Goal: Use online tool/utility: Utilize a website feature to perform a specific function

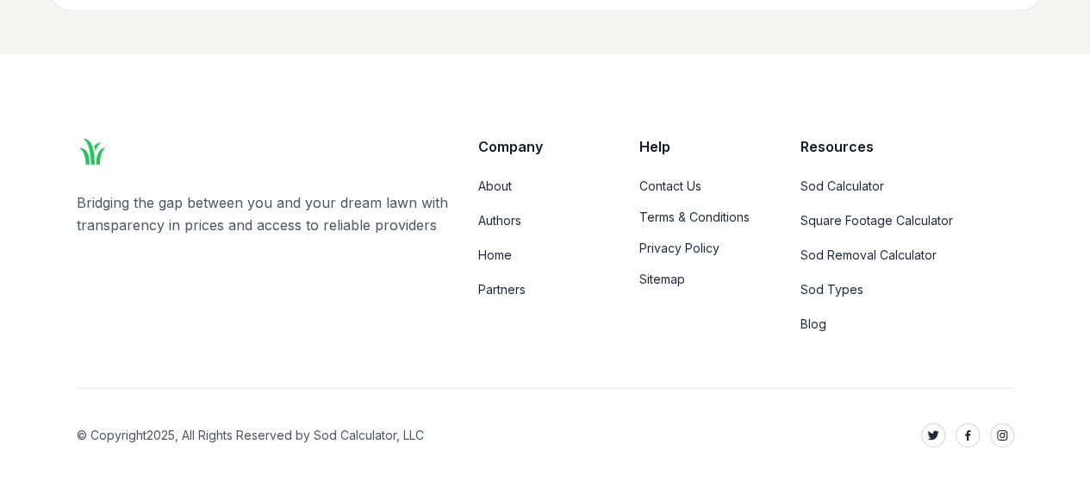
scroll to position [14133, 0]
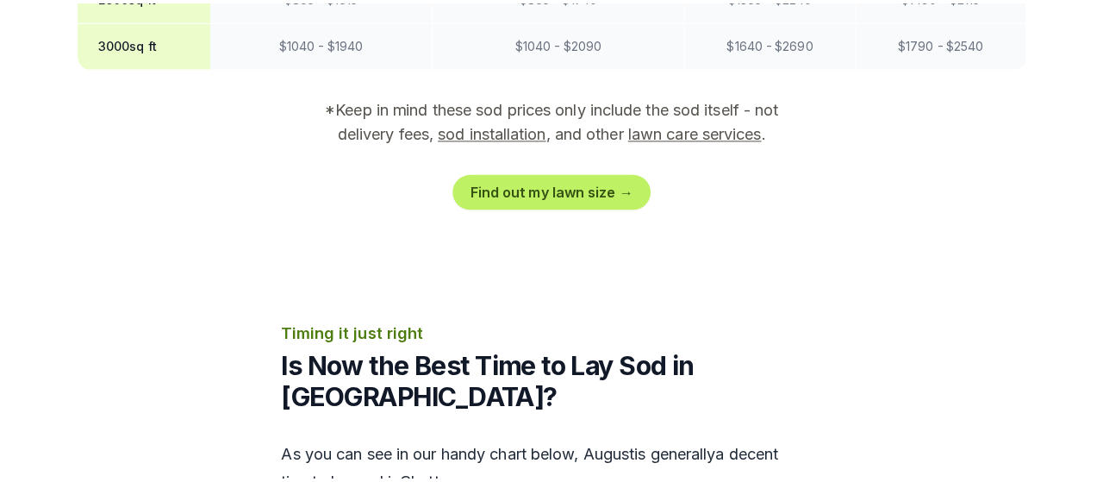
scroll to position [2010, 0]
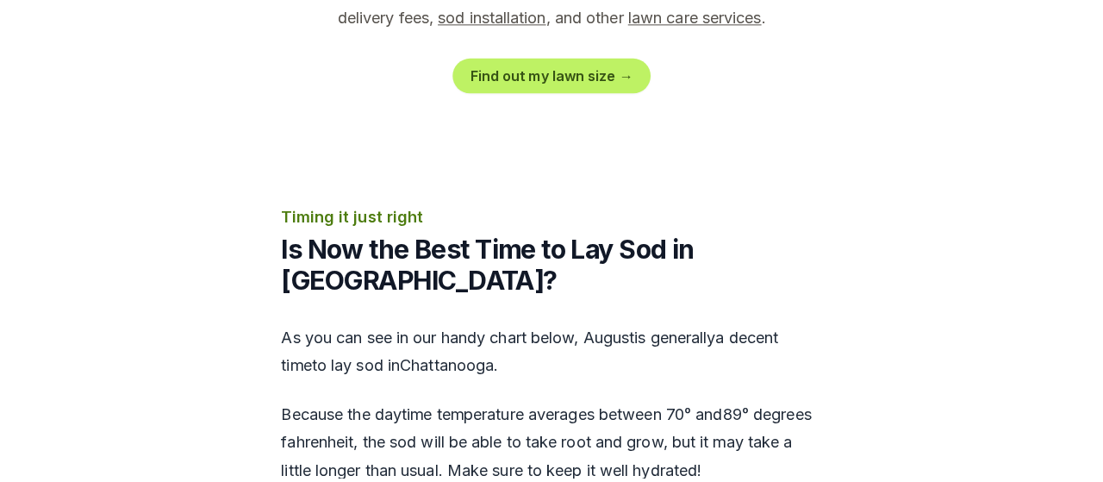
scroll to position [2068, 0]
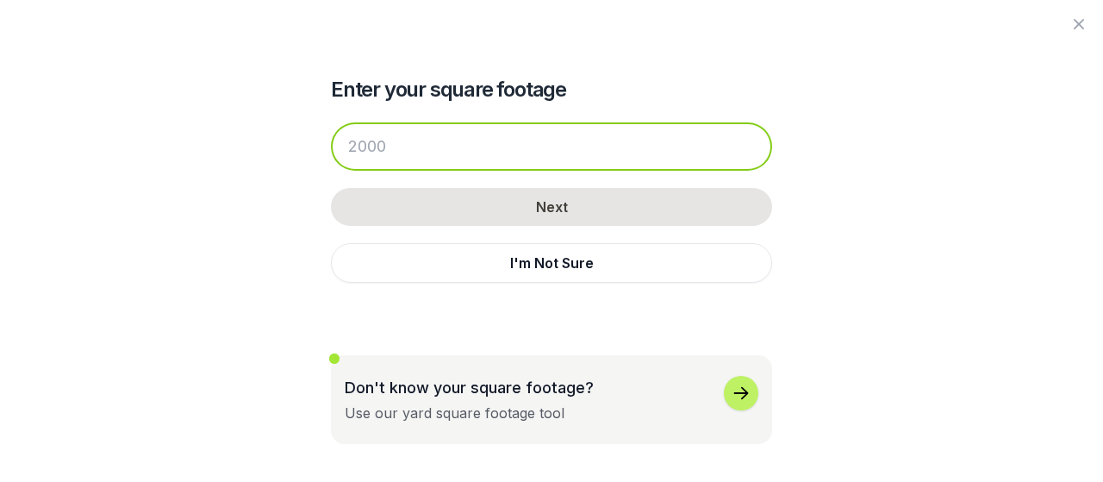
click at [331, 171] on input "number" at bounding box center [551, 146] width 441 height 48
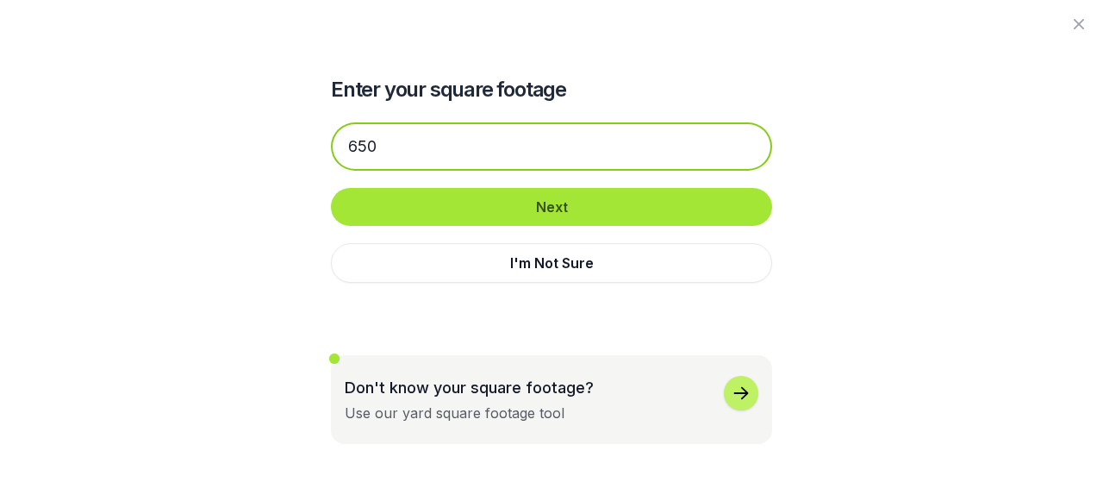
type input "650"
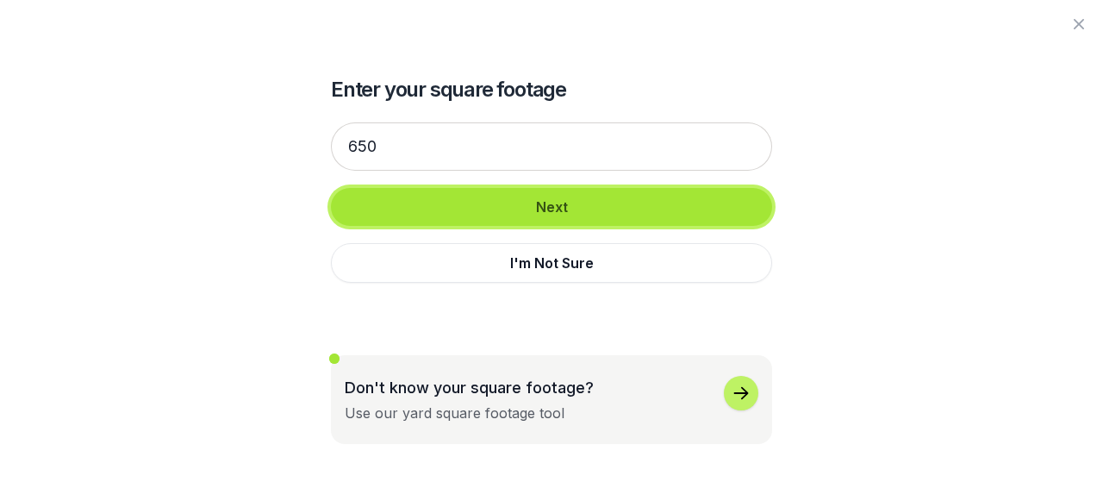
click at [483, 226] on button "Next" at bounding box center [551, 207] width 441 height 38
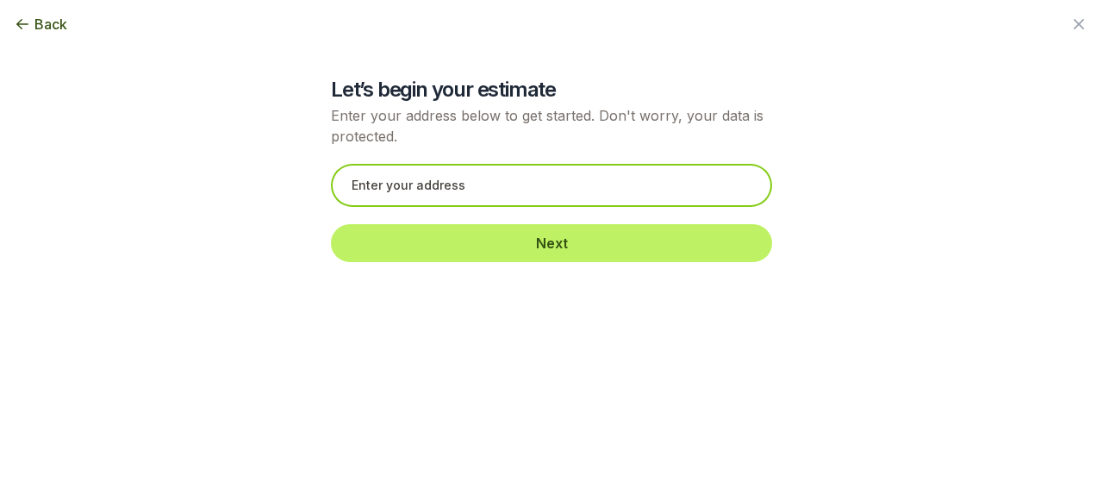
click at [331, 207] on input "text" at bounding box center [551, 185] width 441 height 43
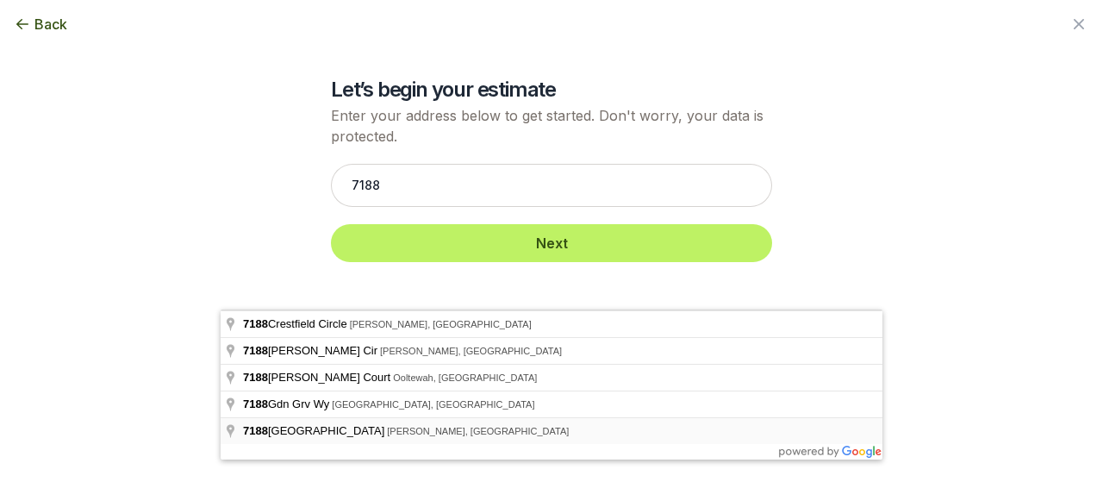
type input "7188 Potomac River Drive, Hixson, TN"
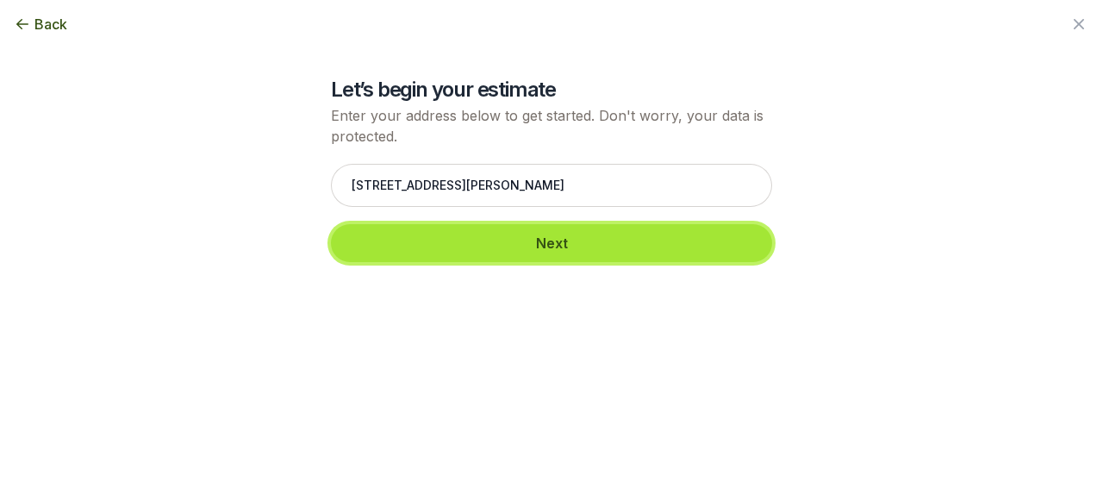
click at [420, 262] on button "Next" at bounding box center [551, 243] width 441 height 38
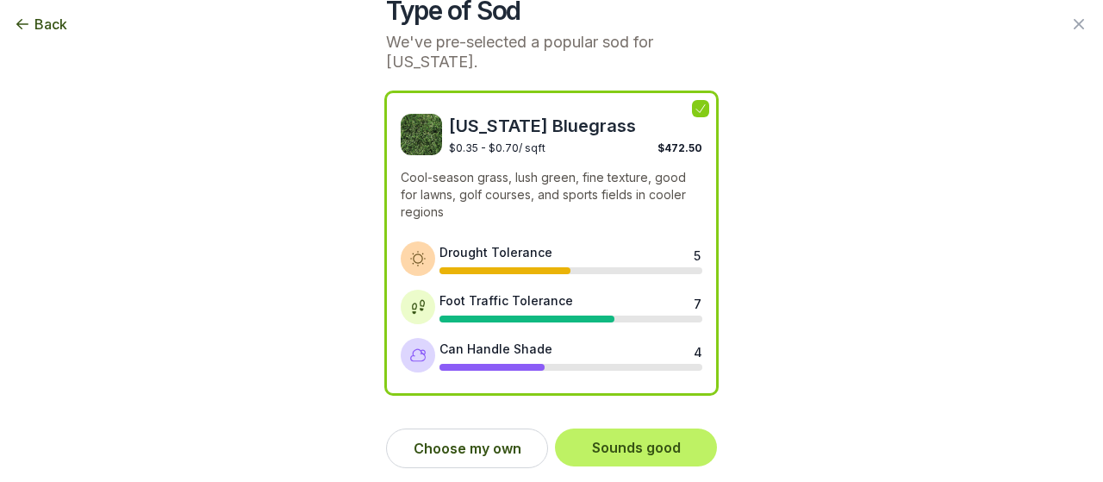
scroll to position [358, 0]
click at [443, 436] on button "Choose my own" at bounding box center [467, 448] width 162 height 40
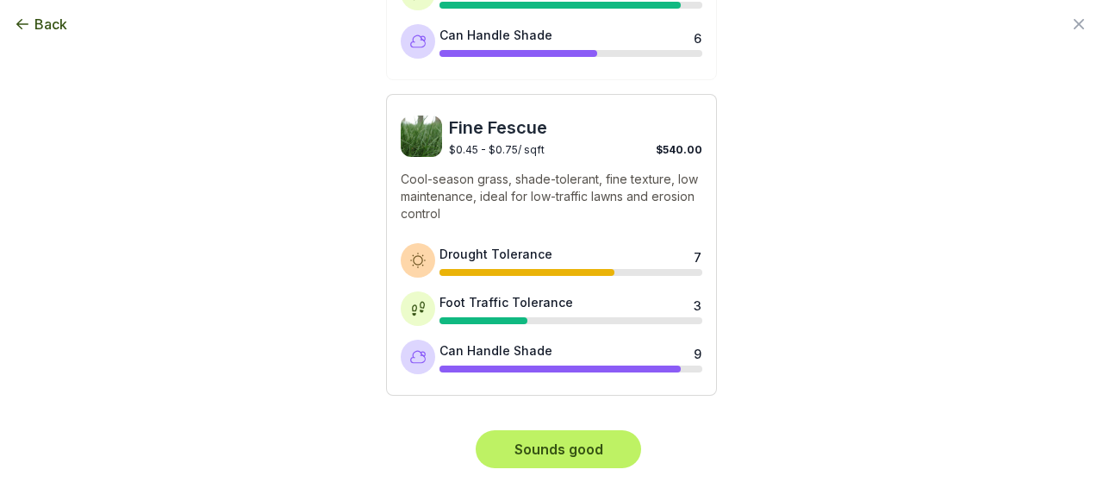
scroll to position [2665, 0]
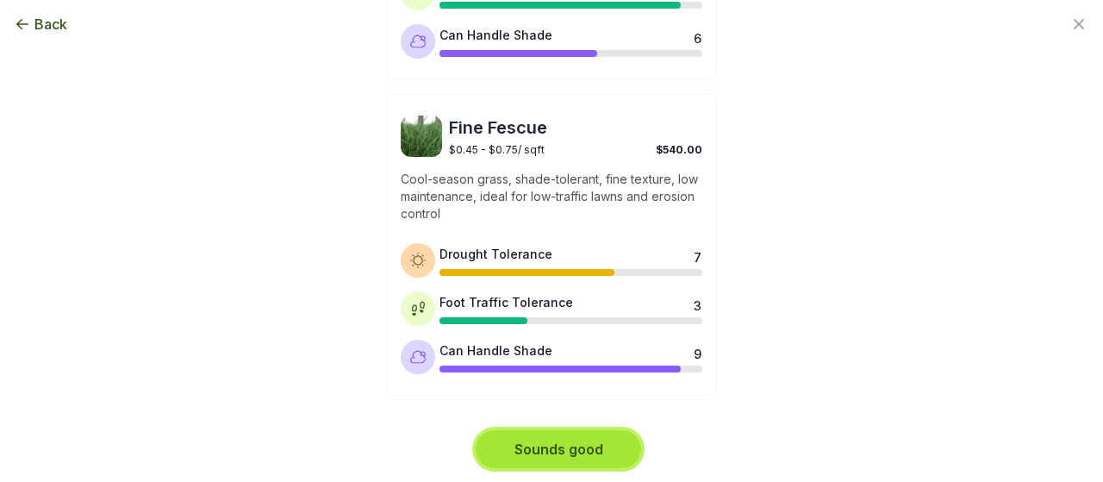
click at [544, 430] on button "Sounds good" at bounding box center [558, 449] width 165 height 38
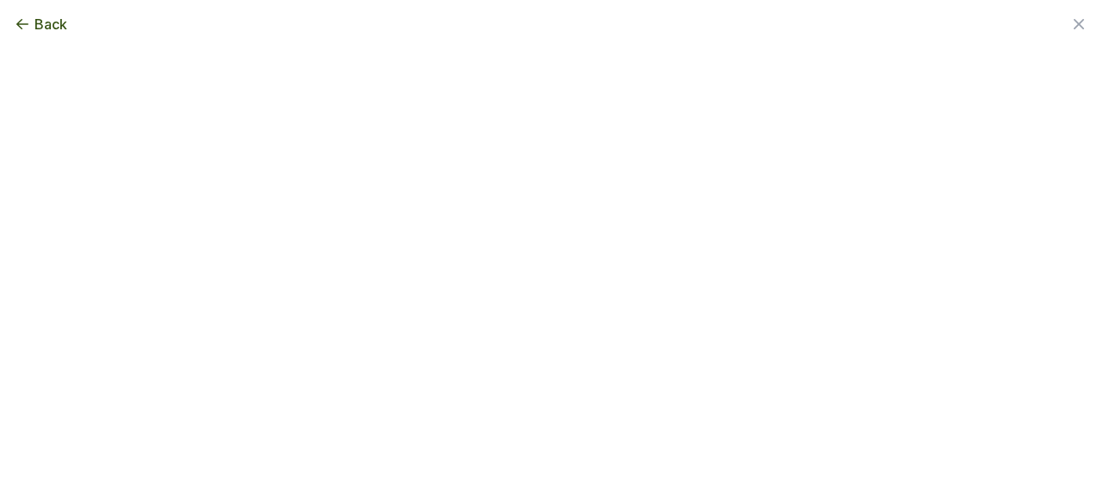
scroll to position [0, 0]
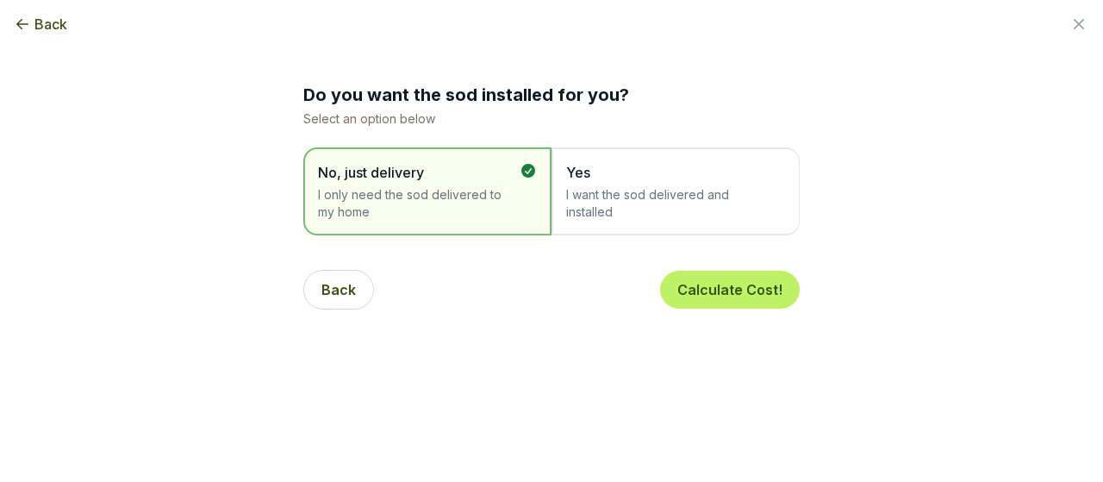
click at [617, 221] on span "I want the sod delivered and installed" at bounding box center [667, 203] width 202 height 34
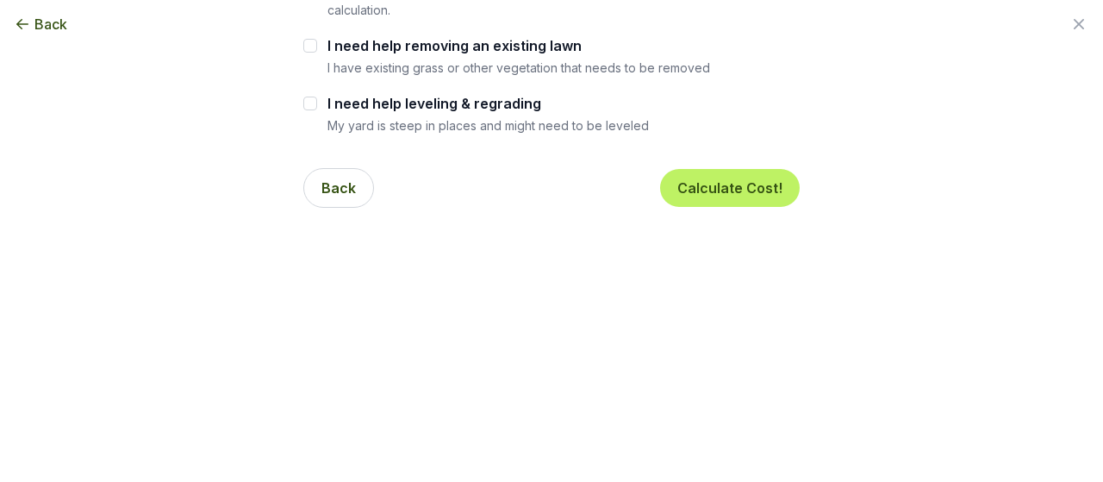
scroll to position [345, 0]
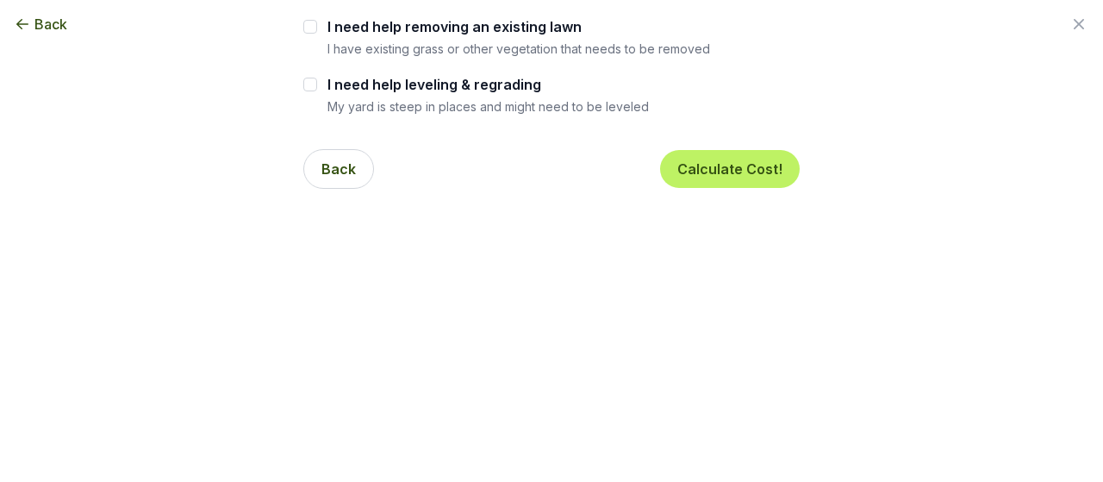
checkbox input "true"
click at [303, 34] on input "I need help removing an existing lawn" at bounding box center [310, 27] width 14 height 14
checkbox input "true"
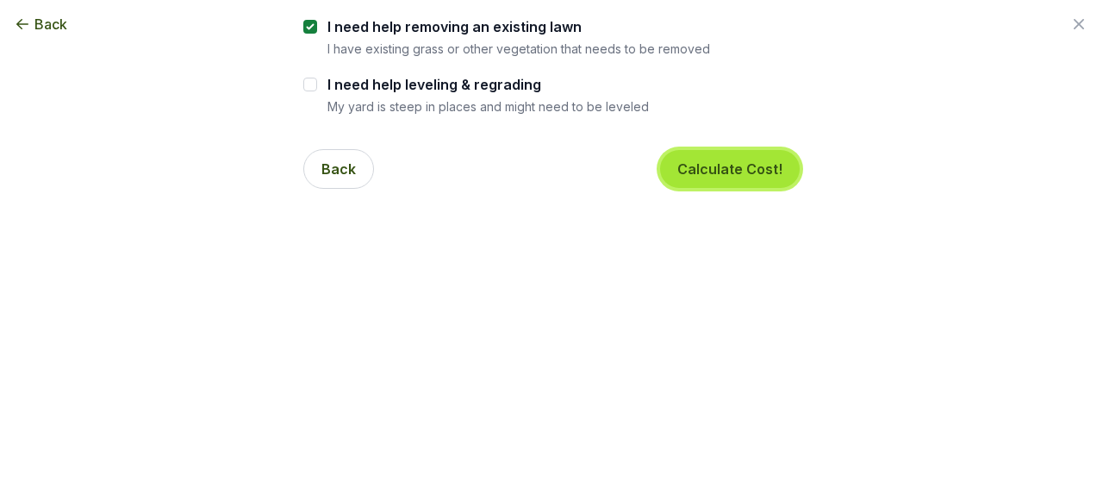
click at [792, 188] on button "Calculate Cost!" at bounding box center [730, 169] width 140 height 38
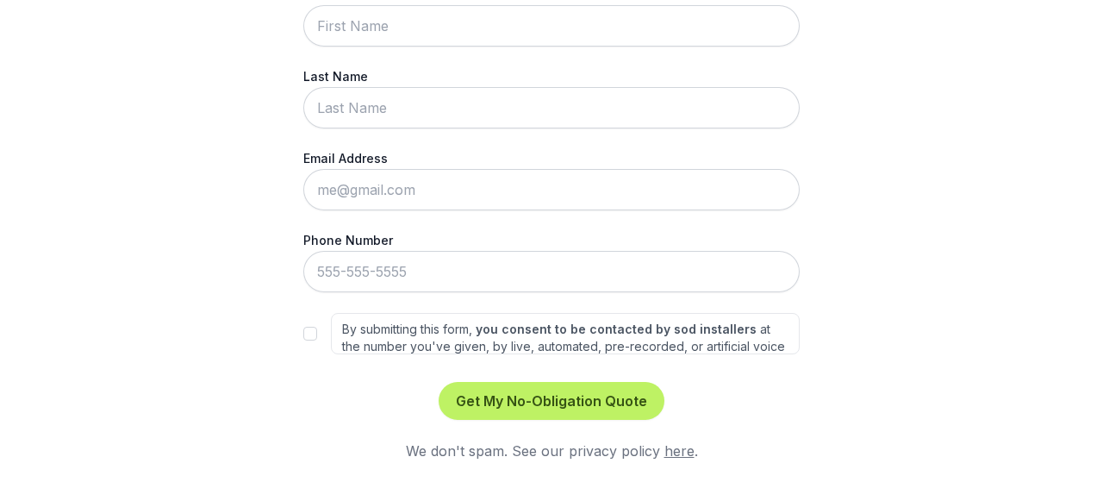
scroll to position [176, 0]
